Goal: Information Seeking & Learning: Learn about a topic

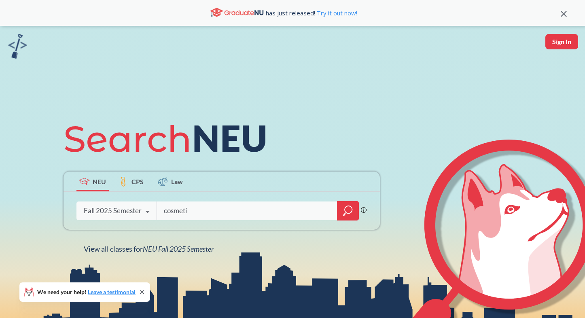
type input "cosmetic"
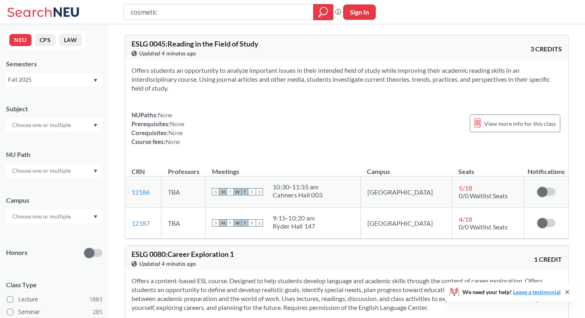
click at [152, 14] on input "cosmetic" at bounding box center [219, 12] width 178 height 14
click at [82, 82] on div "Fall 2025" at bounding box center [50, 79] width 85 height 9
click at [57, 145] on div "Spring 2025" at bounding box center [56, 144] width 91 height 9
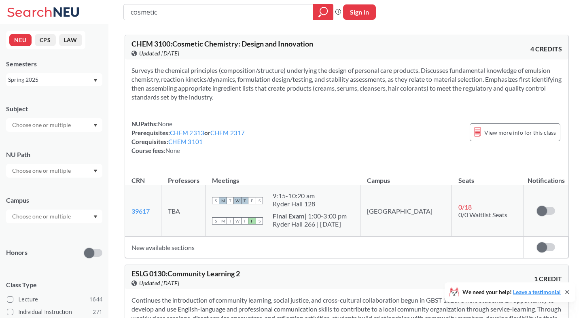
drag, startPoint x: 170, startPoint y: 15, endPoint x: 119, endPoint y: 6, distance: 52.1
click at [119, 6] on div "cosmetic Phrase search guarantees the exact search appears in the results. Ex. …" at bounding box center [292, 12] width 585 height 24
